Goal: Find contact information: Find contact information

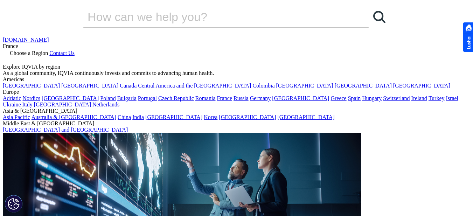
scroll to position [133, 0]
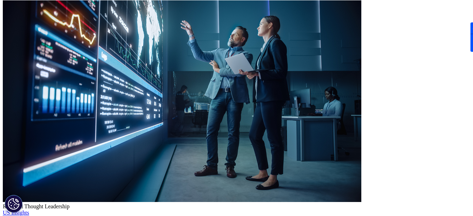
checkbox input "true"
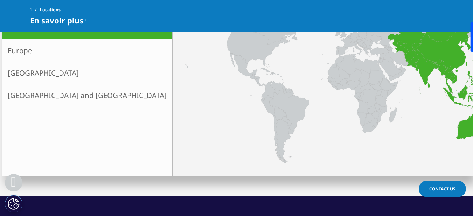
scroll to position [175, 0]
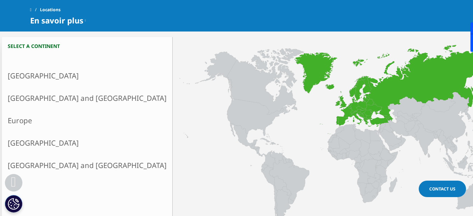
click at [30, 124] on link "Europe" at bounding box center [87, 120] width 170 height 22
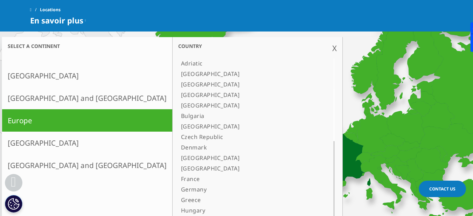
click at [178, 178] on link "France" at bounding box center [248, 179] width 141 height 11
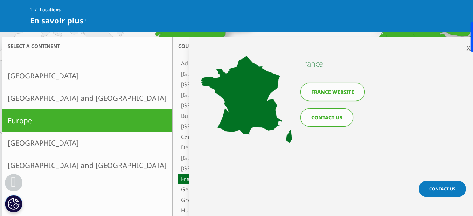
click at [339, 122] on link "CONTACT US" at bounding box center [326, 117] width 53 height 19
click at [333, 95] on link "France website" at bounding box center [332, 92] width 64 height 19
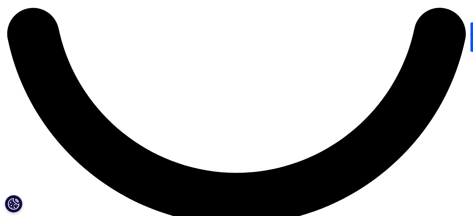
scroll to position [1242, 0]
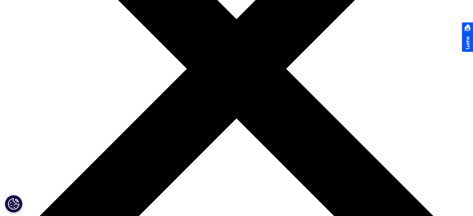
scroll to position [210, 0]
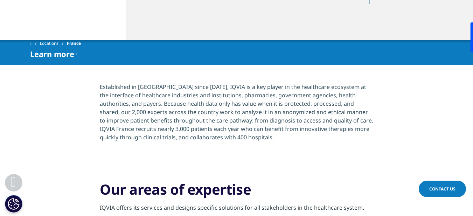
click at [77, 50] on icon at bounding box center [76, 54] width 1 height 8
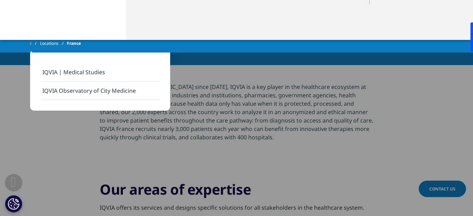
click at [123, 95] on link "IQVIA Observatory of City Medicine" at bounding box center [100, 91] width 119 height 19
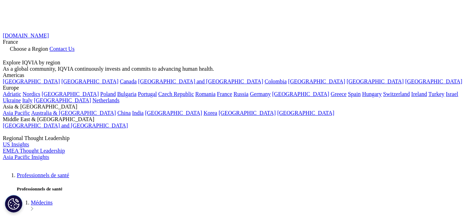
click at [274, 172] on ol "Professionnels de santé Professionnels de santé Médecins Rejoignez notre réseau…" at bounding box center [236, 192] width 467 height 40
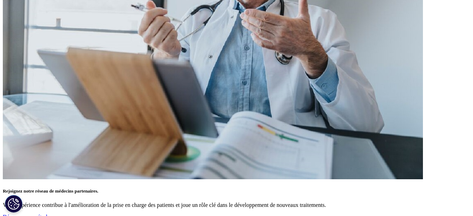
scroll to position [665, 0]
